Goal: Navigation & Orientation: Understand site structure

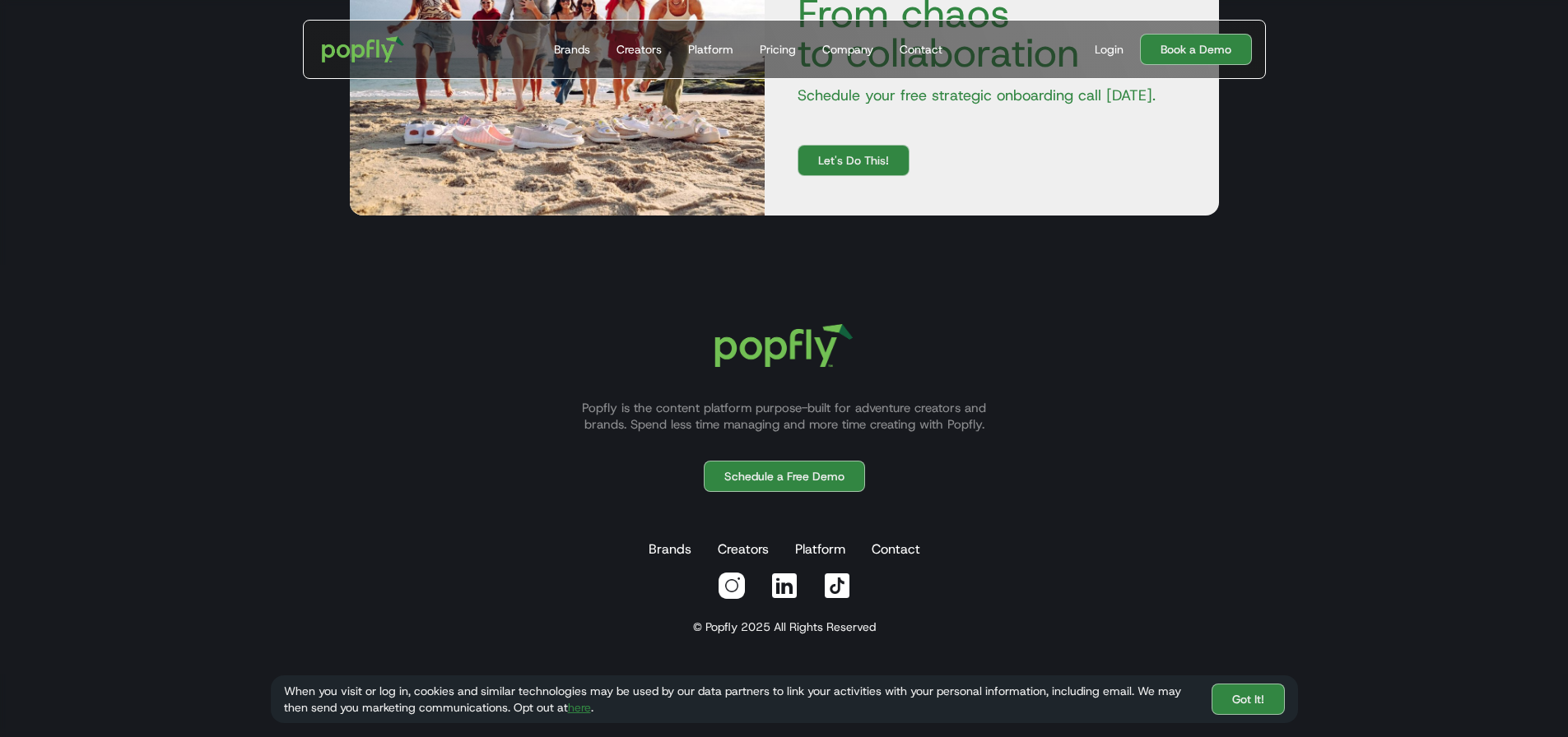
scroll to position [5645, 0]
click at [653, 51] on div "Creators" at bounding box center [639, 50] width 46 height 17
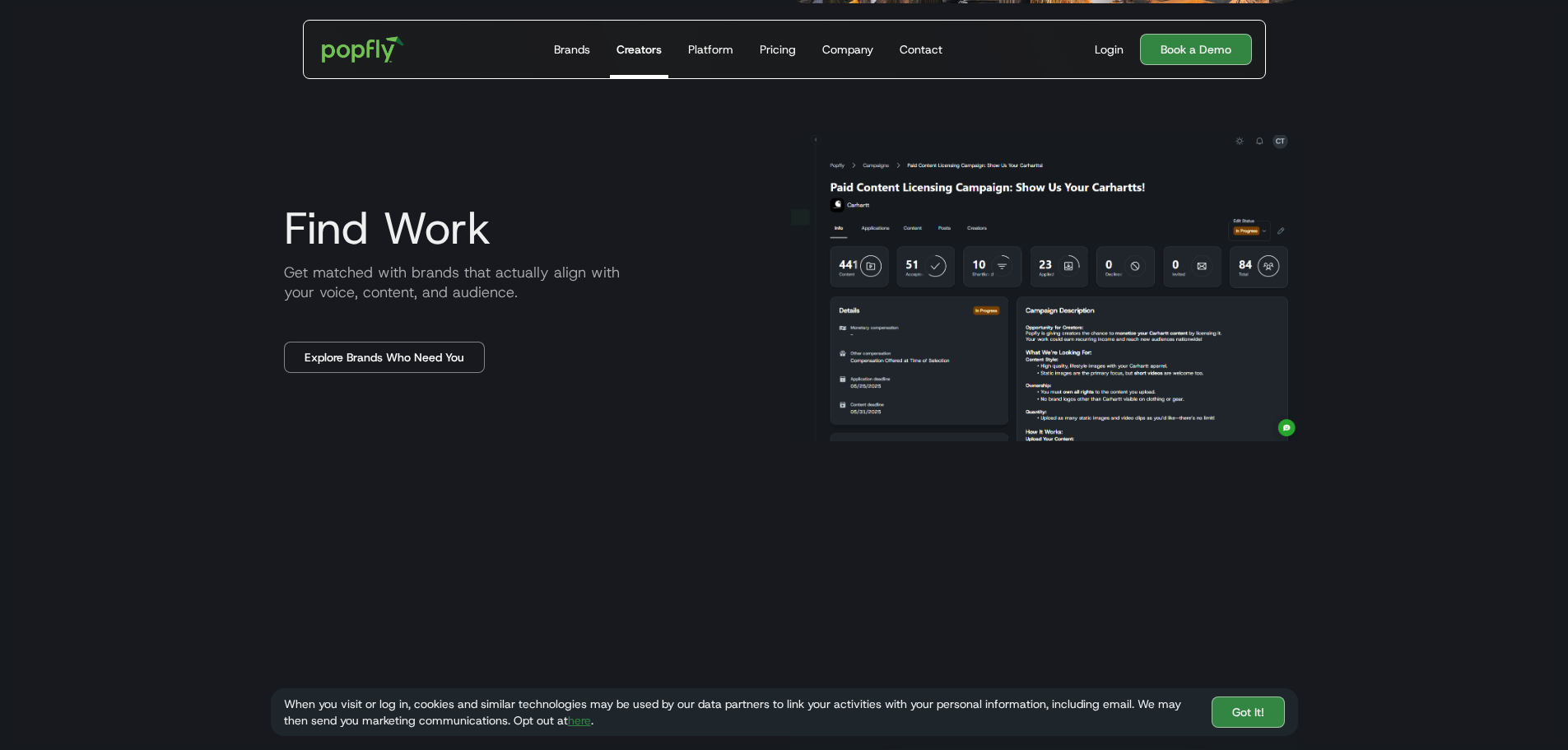
scroll to position [1400, 0]
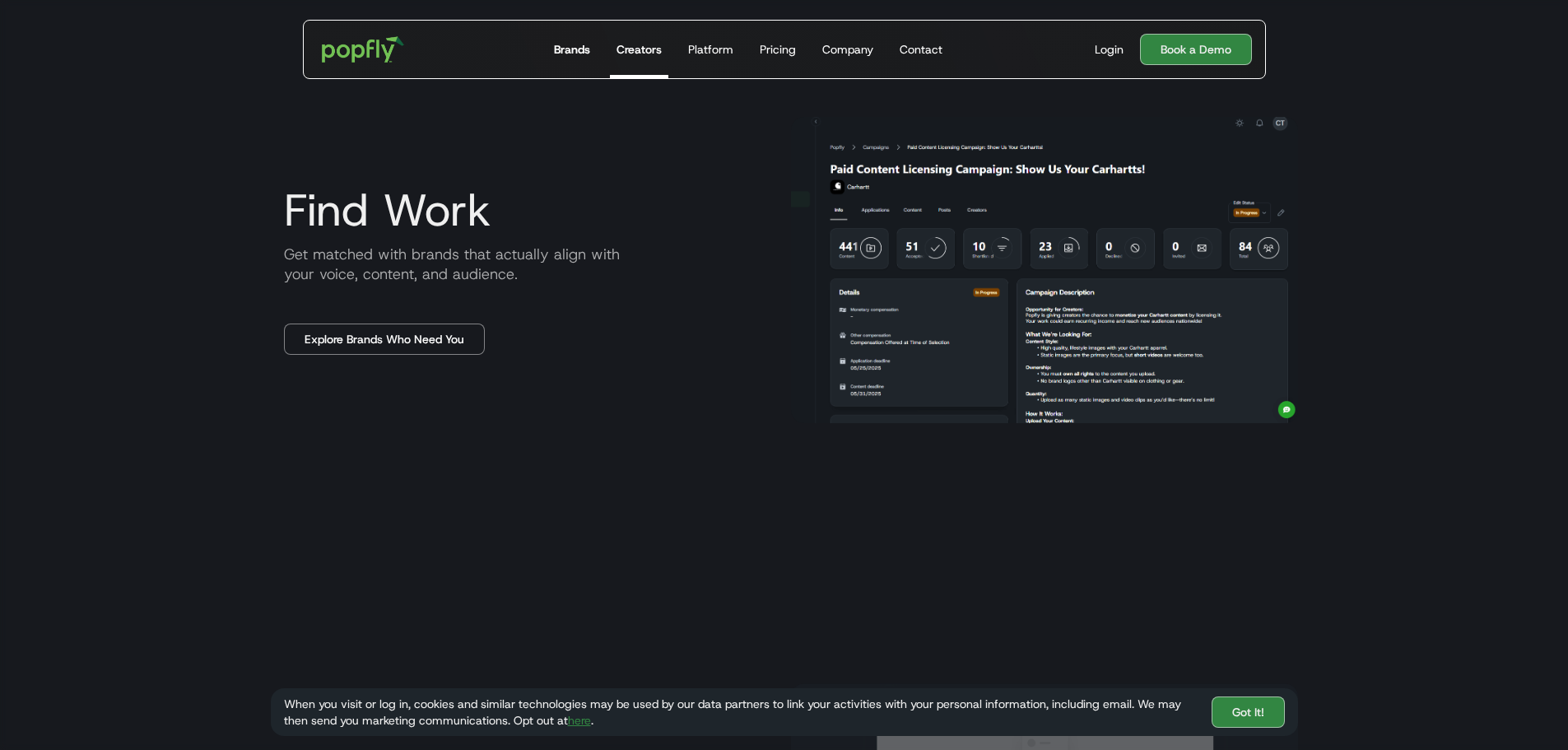
click at [566, 54] on div "Brands" at bounding box center [572, 50] width 37 height 17
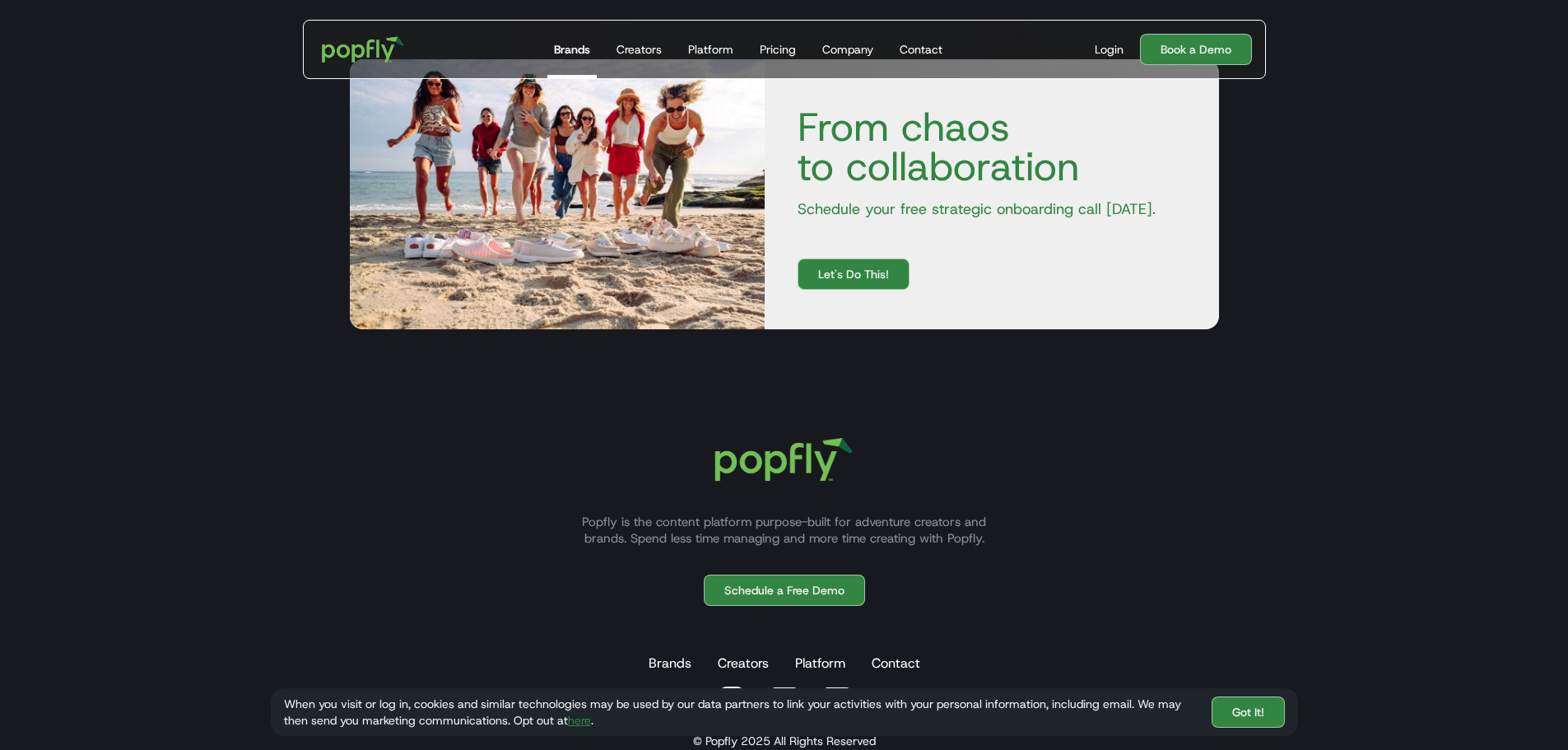
scroll to position [3071, 0]
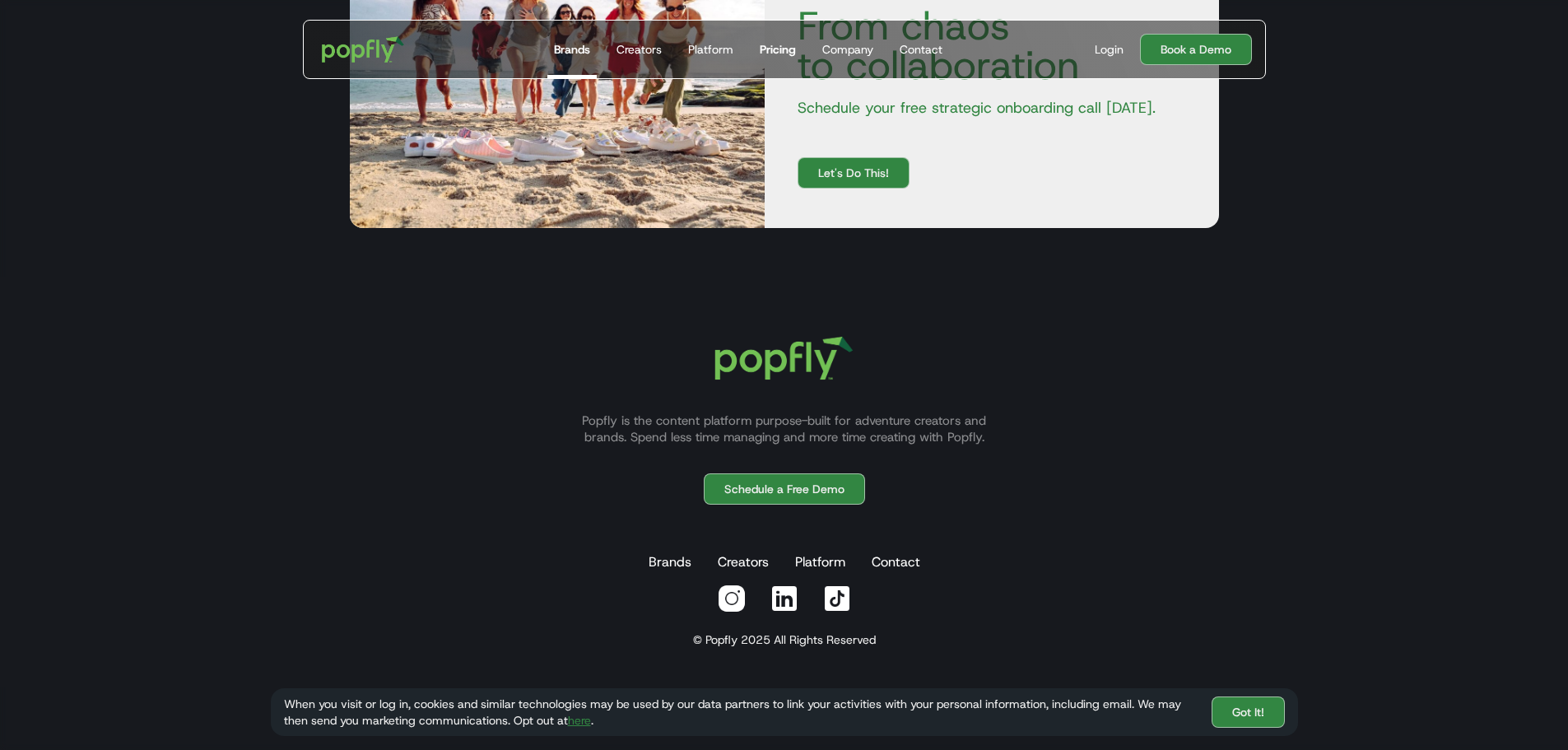
click at [791, 48] on div "Pricing" at bounding box center [778, 50] width 37 height 17
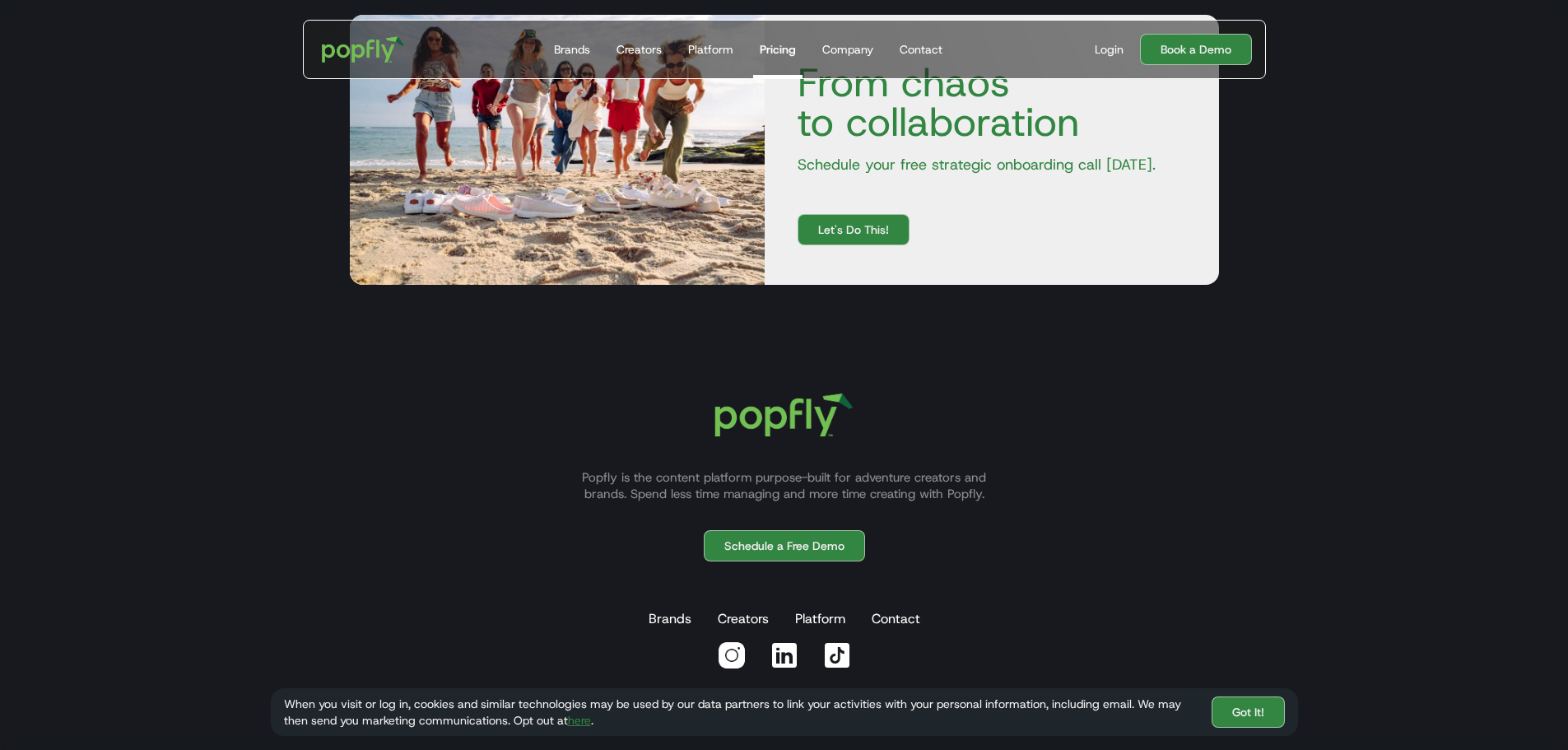
scroll to position [1042, 0]
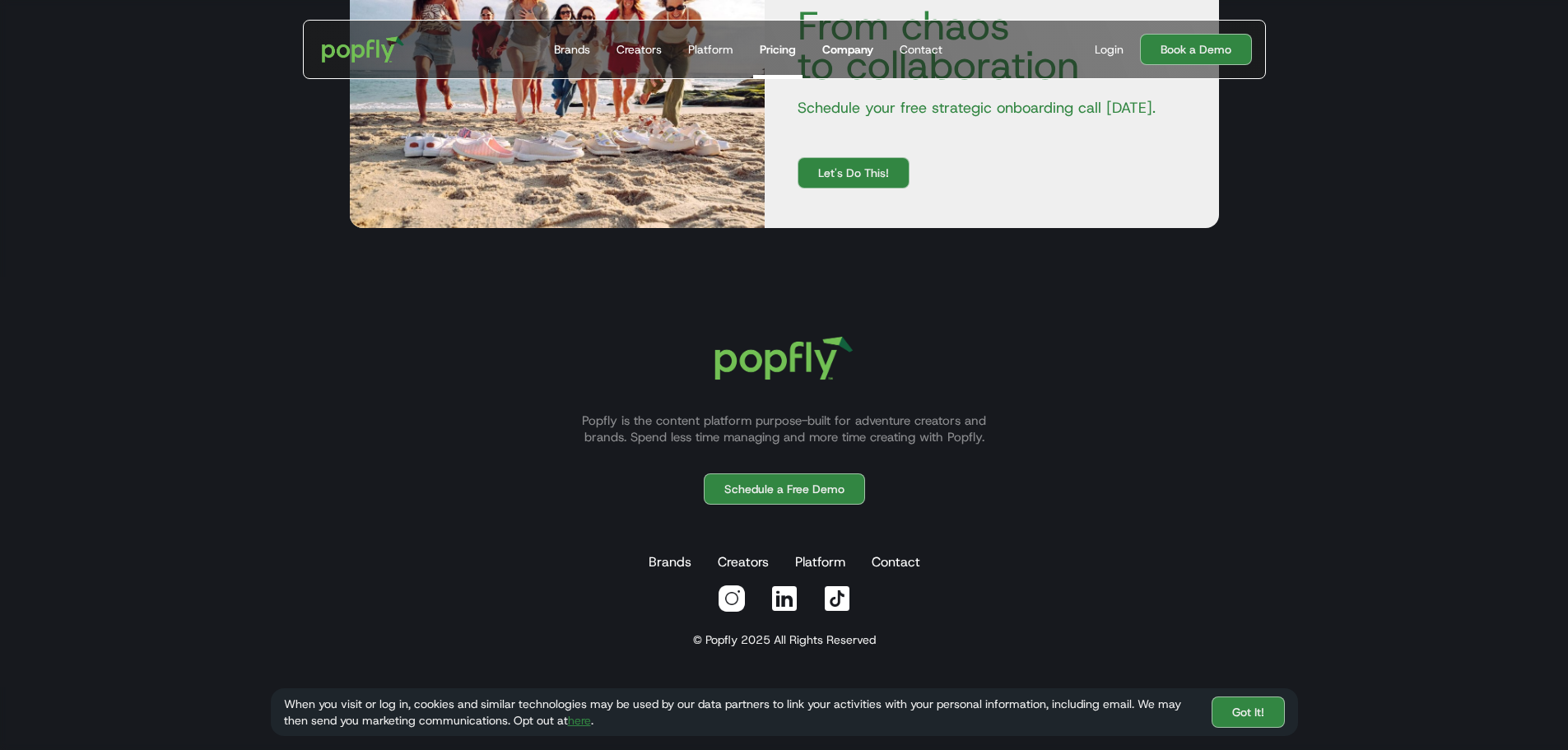
click at [831, 51] on div "Company" at bounding box center [847, 50] width 51 height 17
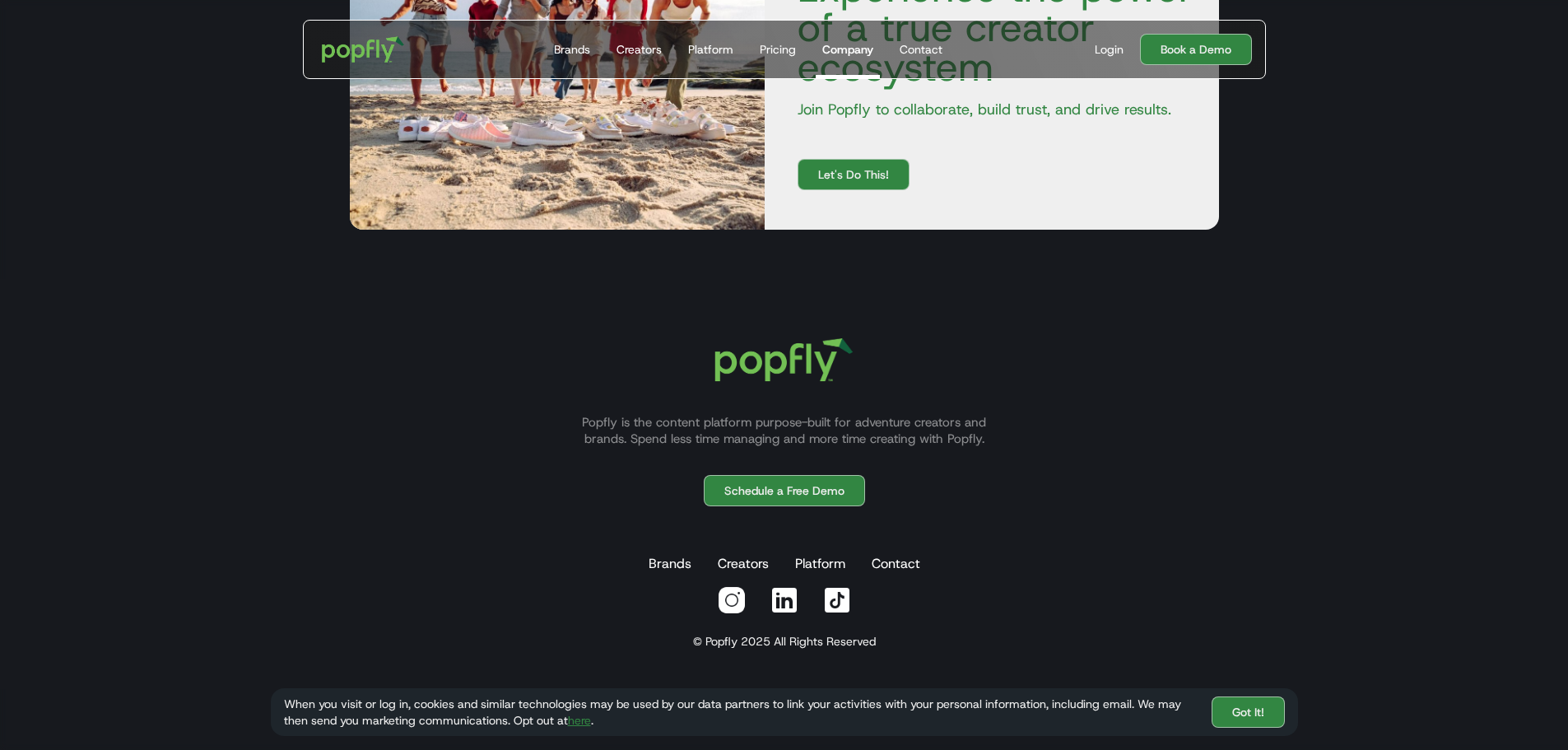
scroll to position [2579, 0]
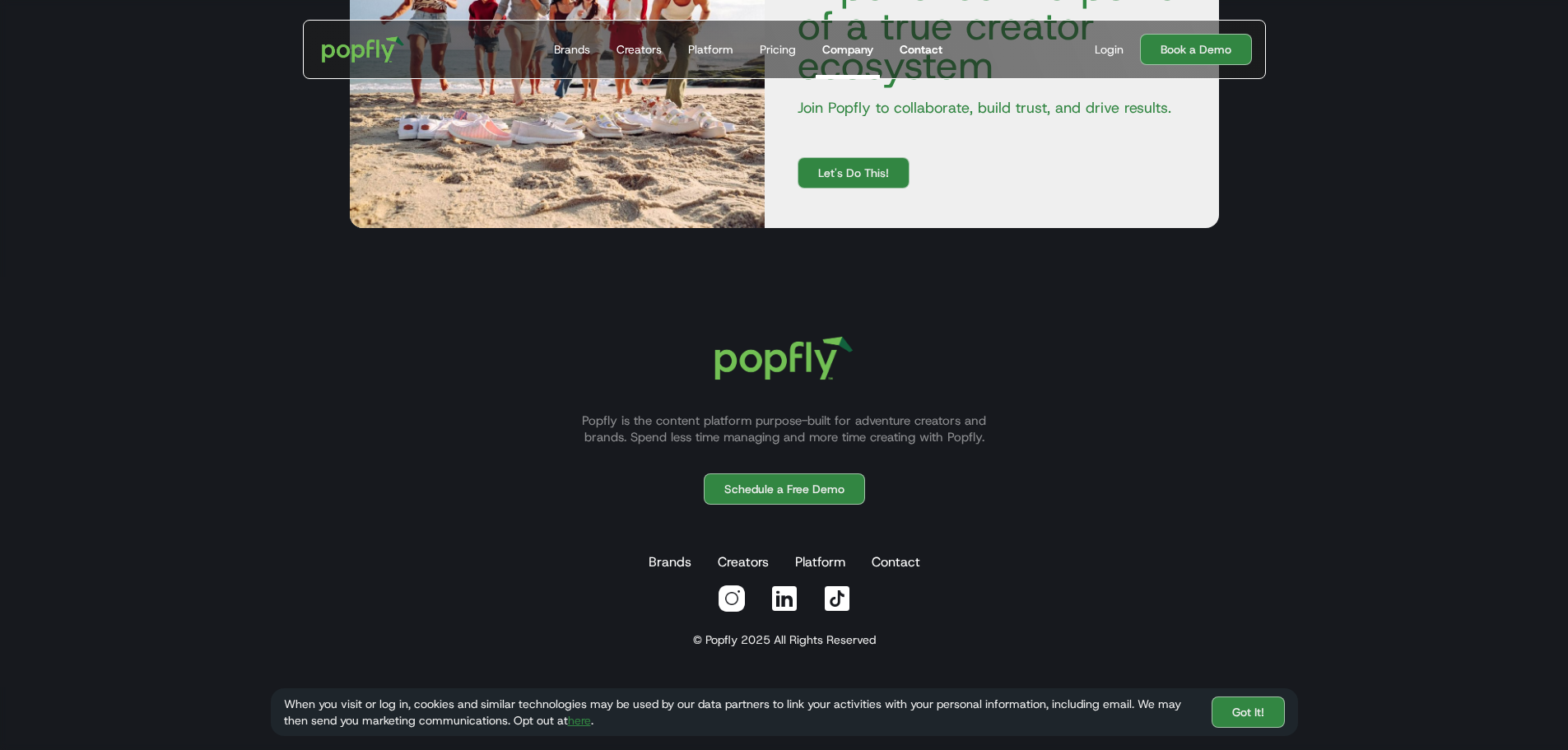
click at [910, 52] on div "Contact" at bounding box center [921, 50] width 43 height 17
